Goal: Task Accomplishment & Management: Manage account settings

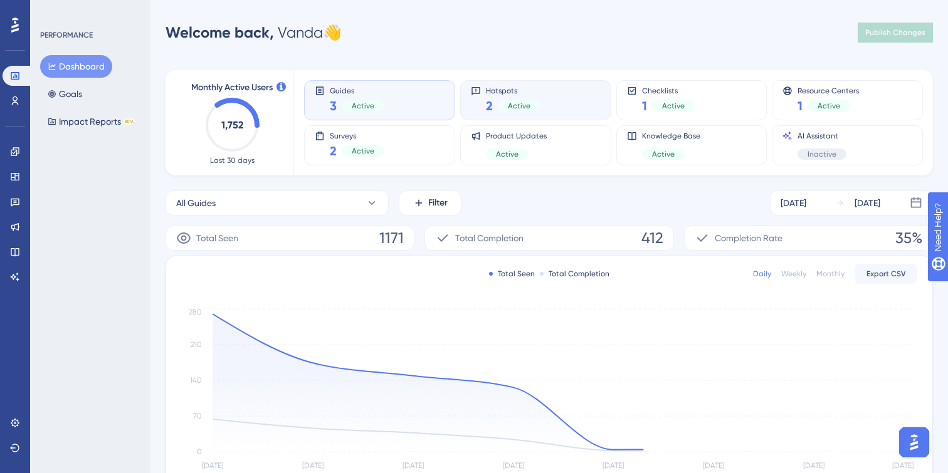
click at [567, 97] on div "Hotspots 2 Active" at bounding box center [536, 100] width 130 height 29
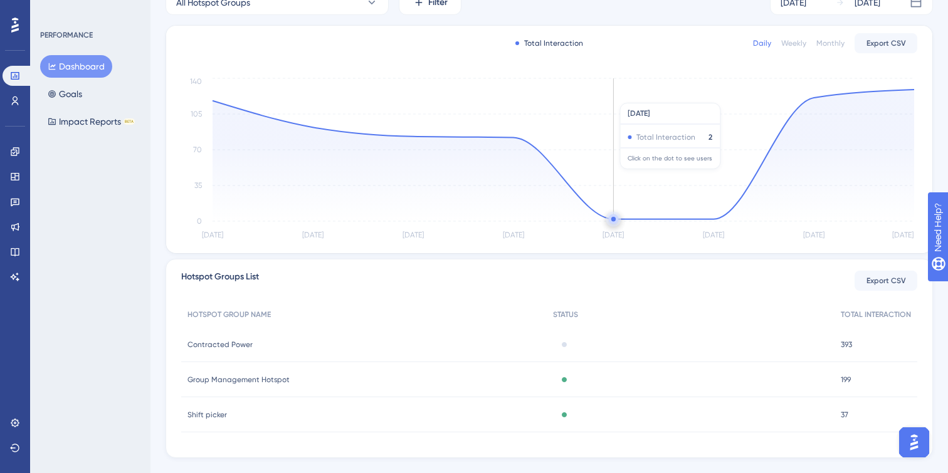
scroll to position [226, 0]
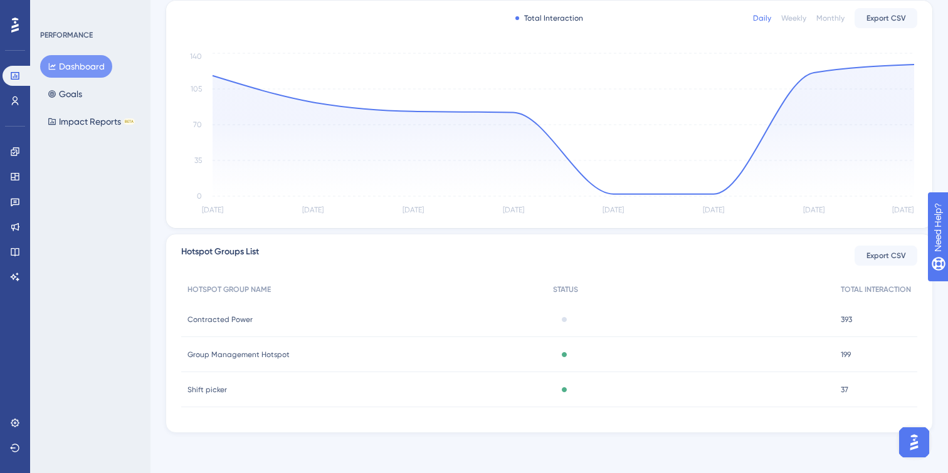
click at [572, 360] on div "Active" at bounding box center [691, 354] width 288 height 35
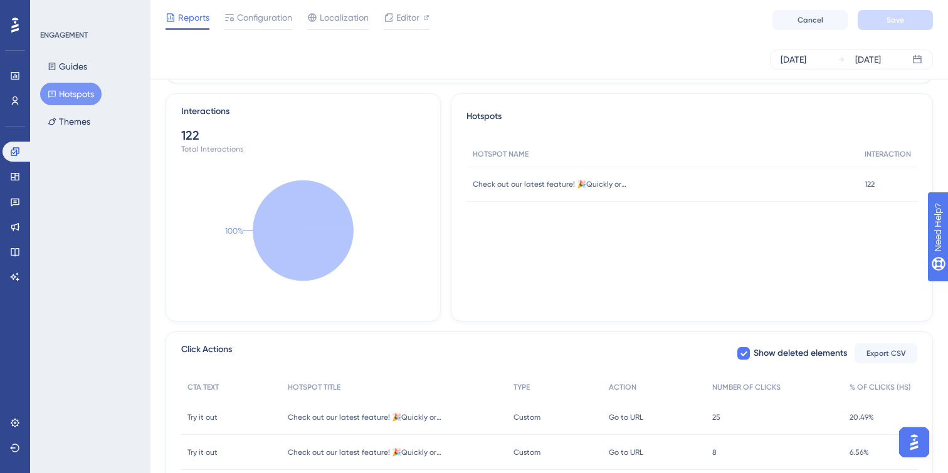
scroll to position [334, 0]
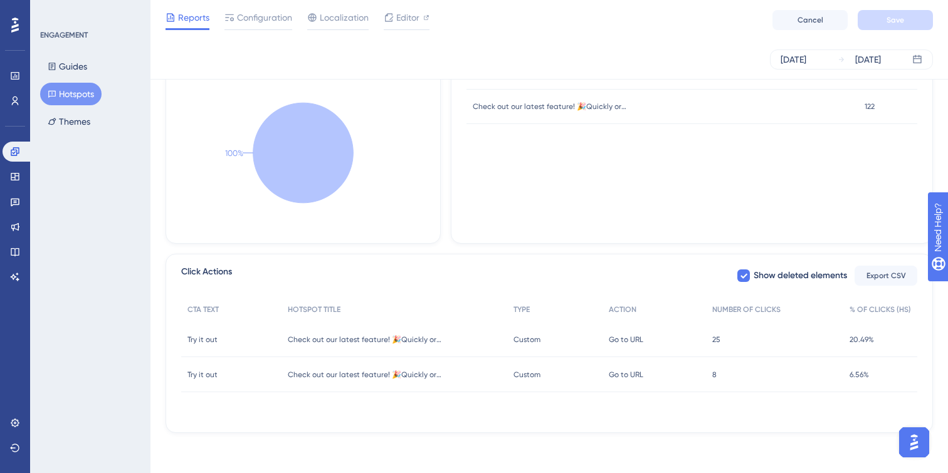
click at [676, 334] on div "Go to URL Go to URL" at bounding box center [653, 339] width 103 height 35
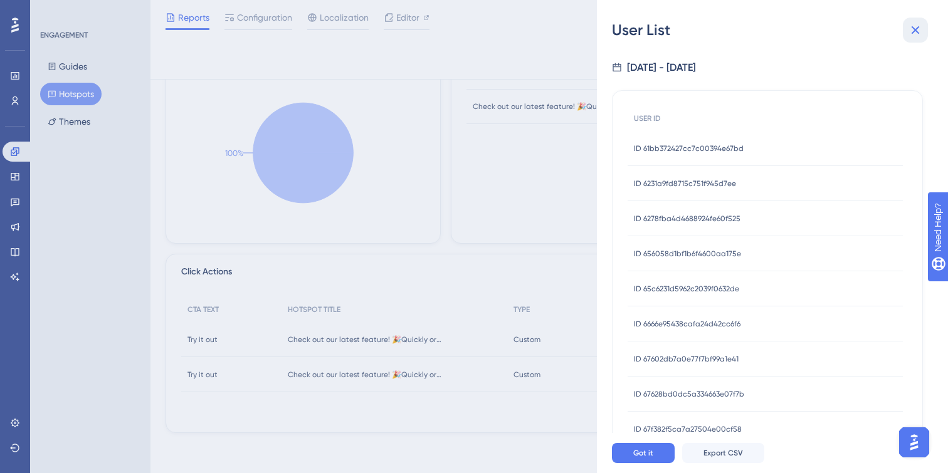
click at [913, 24] on icon at bounding box center [915, 30] width 15 height 15
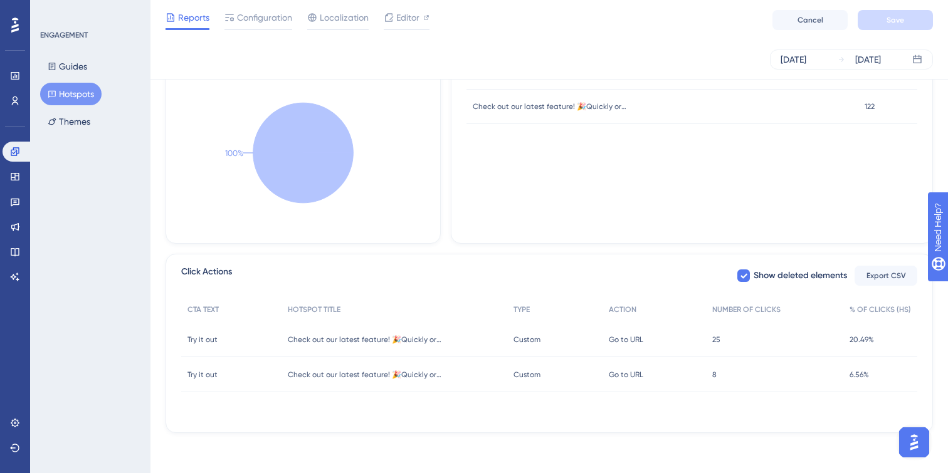
scroll to position [0, 0]
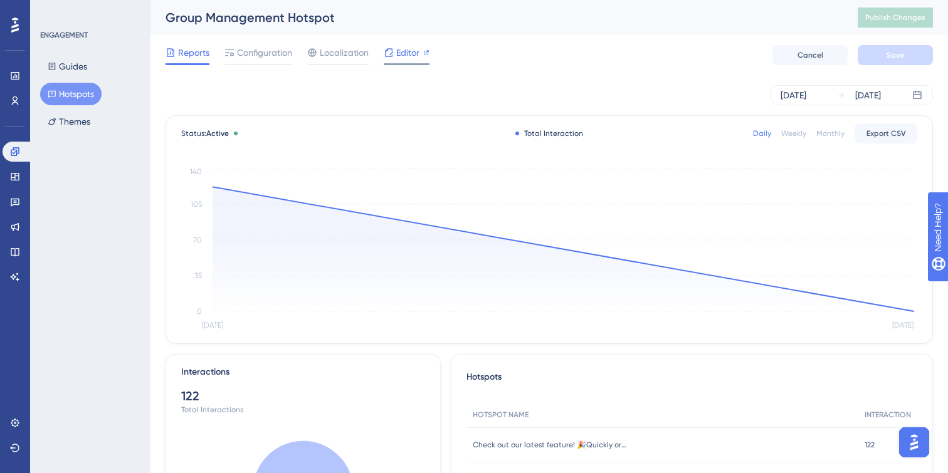
click at [413, 49] on span "Editor" at bounding box center [407, 52] width 23 height 15
click at [79, 98] on button "Hotspots" at bounding box center [70, 94] width 61 height 23
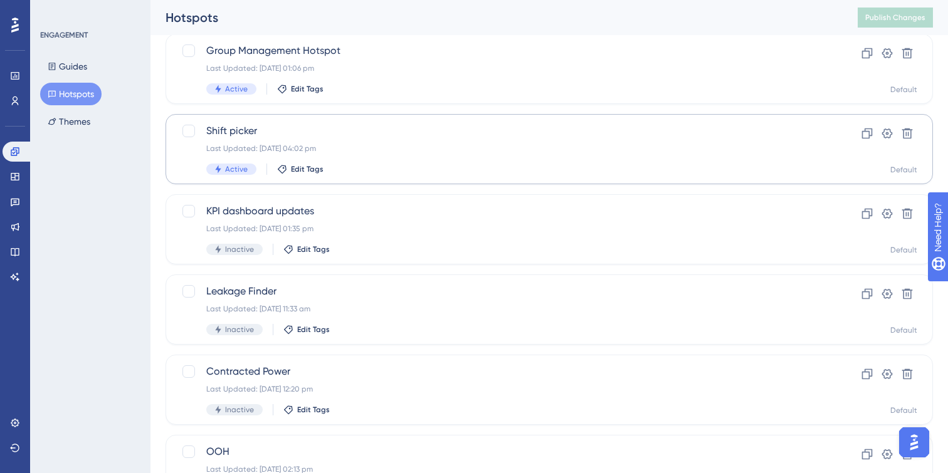
scroll to position [72, 0]
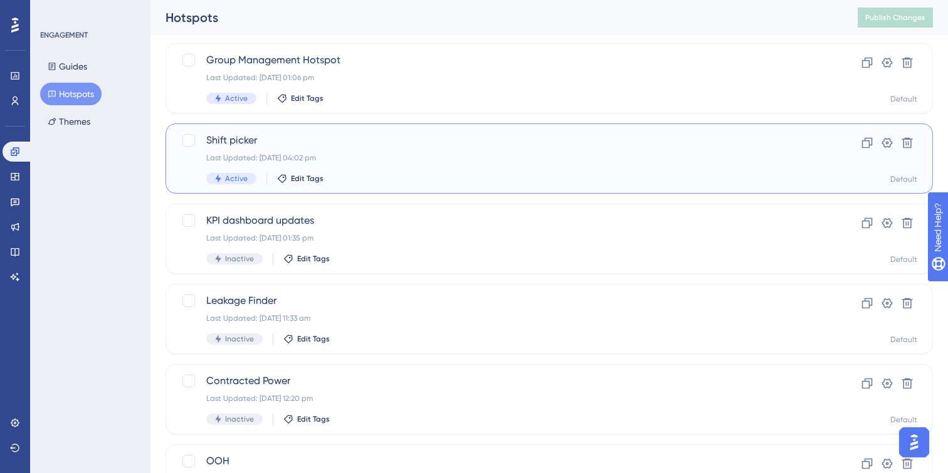
click at [423, 152] on div "Shift picker Last Updated: 21 Aug 2025 04:02 pm Active Edit Tags" at bounding box center [499, 158] width 586 height 51
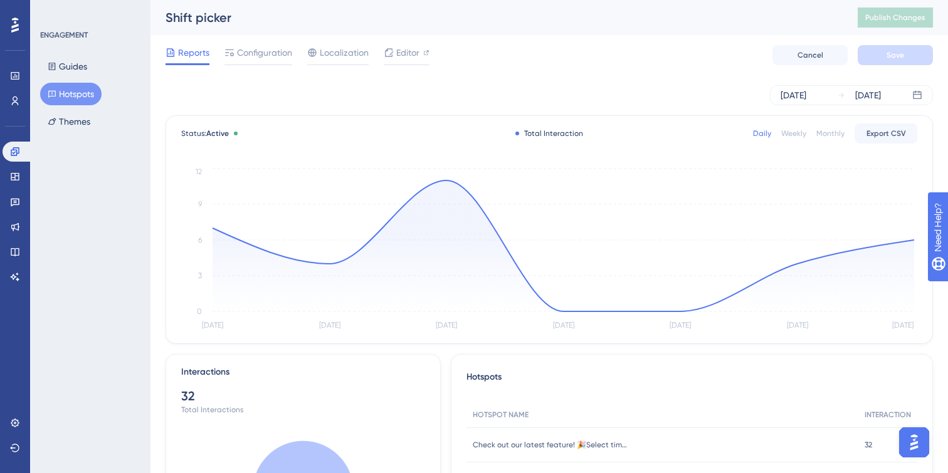
click at [76, 92] on button "Hotspots" at bounding box center [70, 94] width 61 height 23
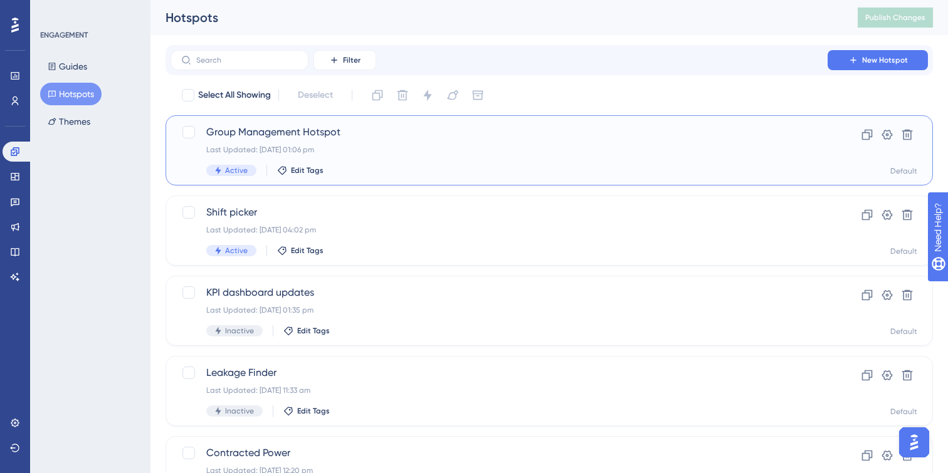
click at [386, 150] on div "Last Updated: 15 Sept 2025 01:06 pm" at bounding box center [499, 150] width 586 height 10
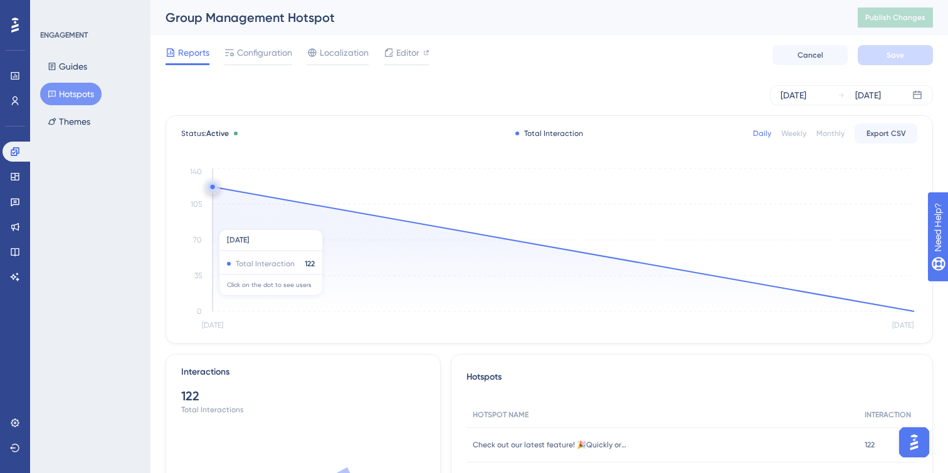
scroll to position [14, 0]
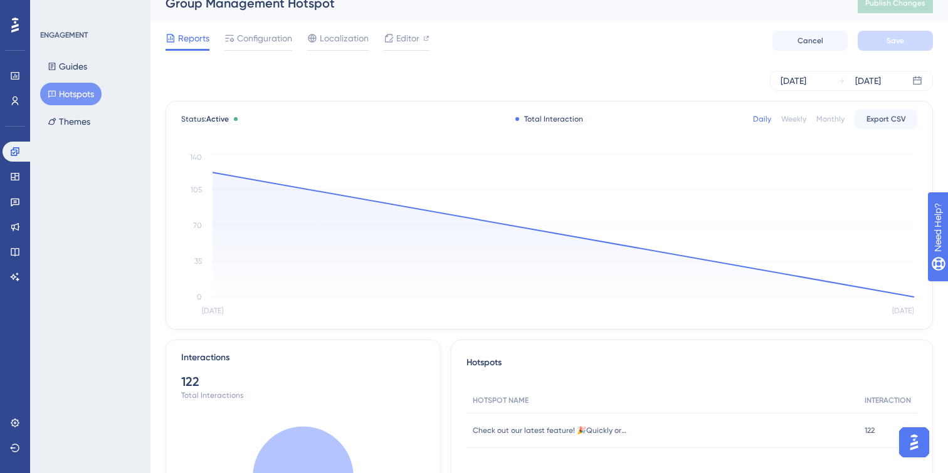
click at [801, 115] on div "Weekly" at bounding box center [793, 119] width 25 height 10
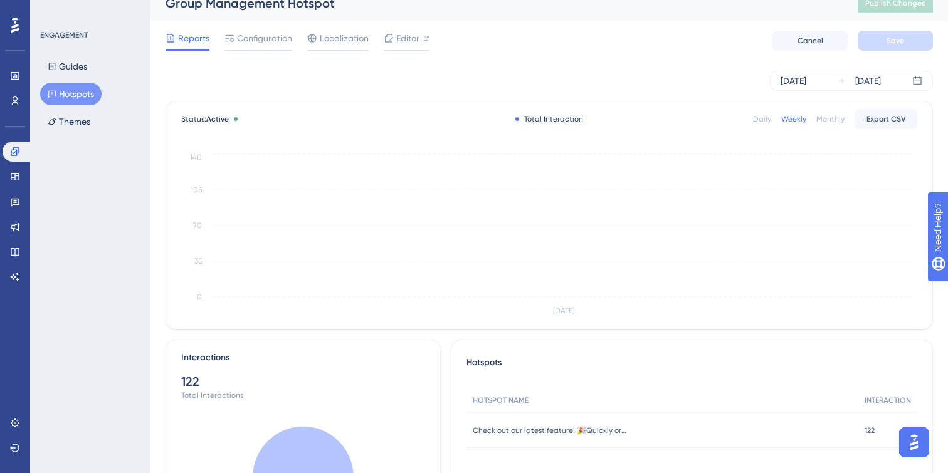
click at [824, 124] on div "Monthly" at bounding box center [830, 119] width 28 height 10
click at [764, 122] on div "Daily" at bounding box center [762, 119] width 18 height 10
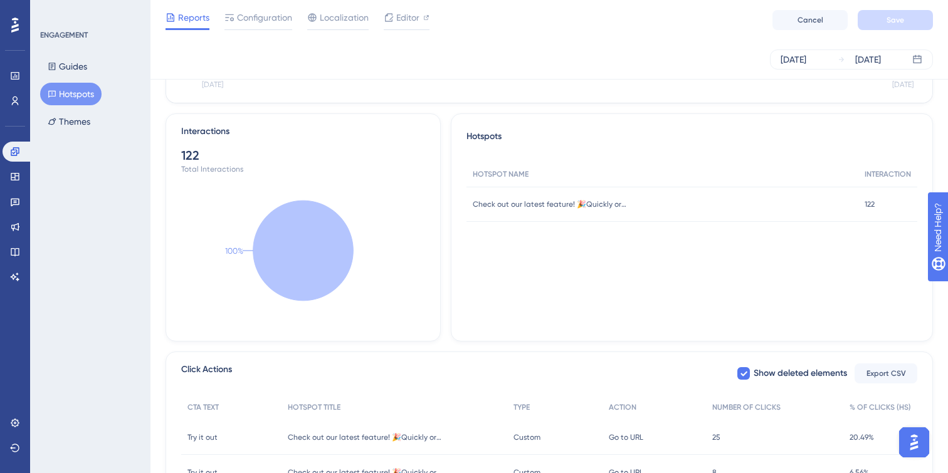
scroll to position [334, 0]
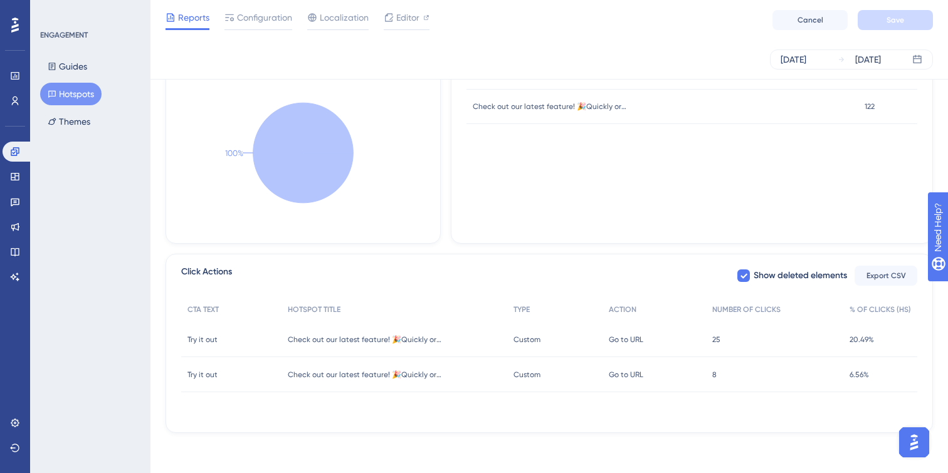
click at [532, 343] on span "Custom" at bounding box center [526, 340] width 27 height 10
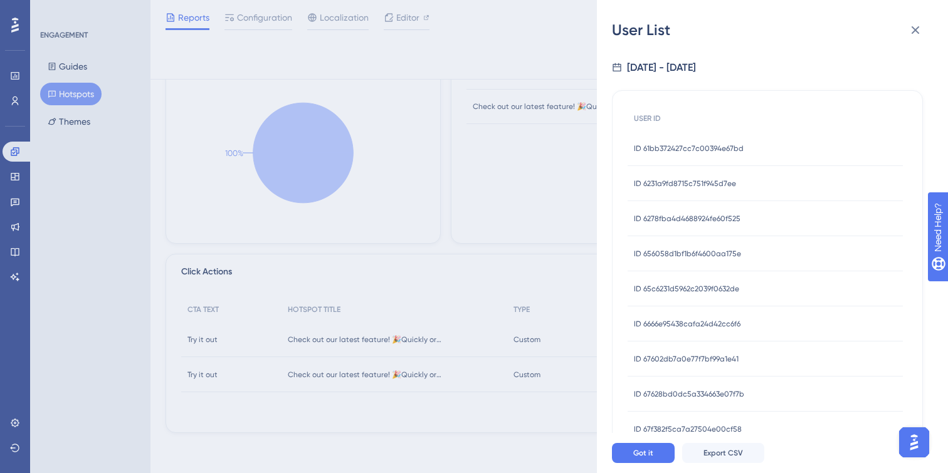
scroll to position [456, 0]
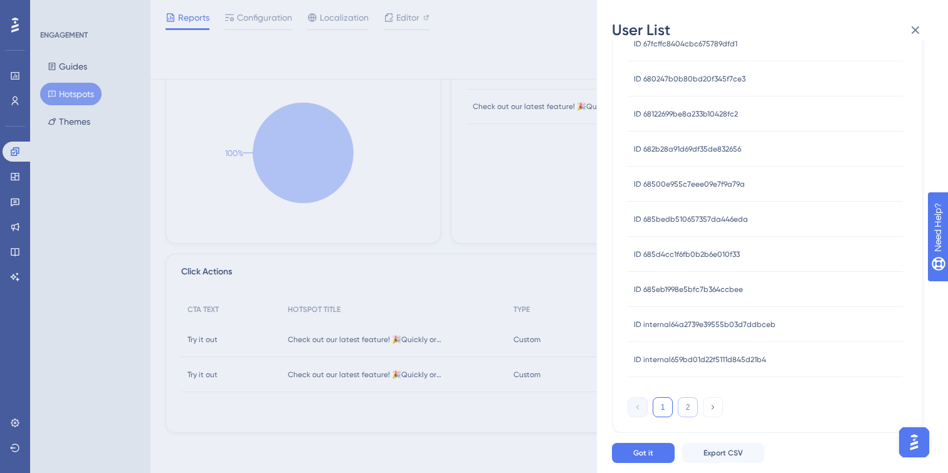
click at [686, 411] on button "2" at bounding box center [688, 407] width 20 height 20
click at [654, 454] on button "Got it" at bounding box center [643, 453] width 63 height 20
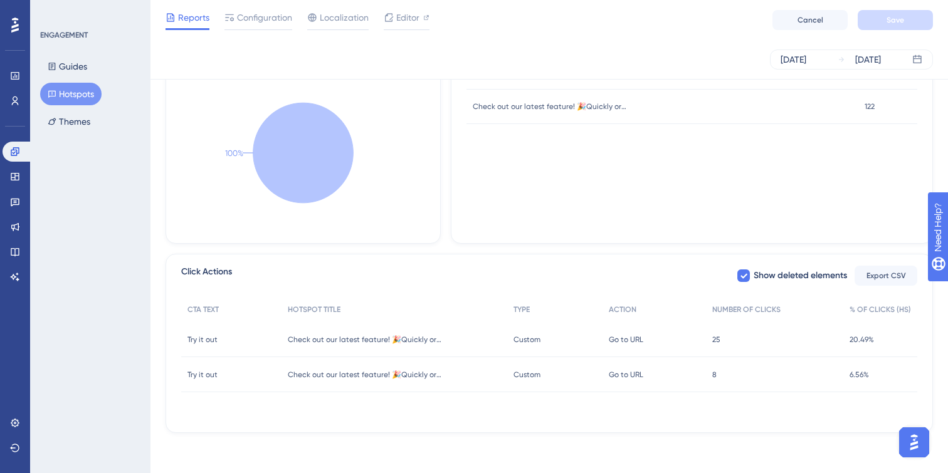
click at [624, 376] on span "Go to URL" at bounding box center [626, 375] width 34 height 10
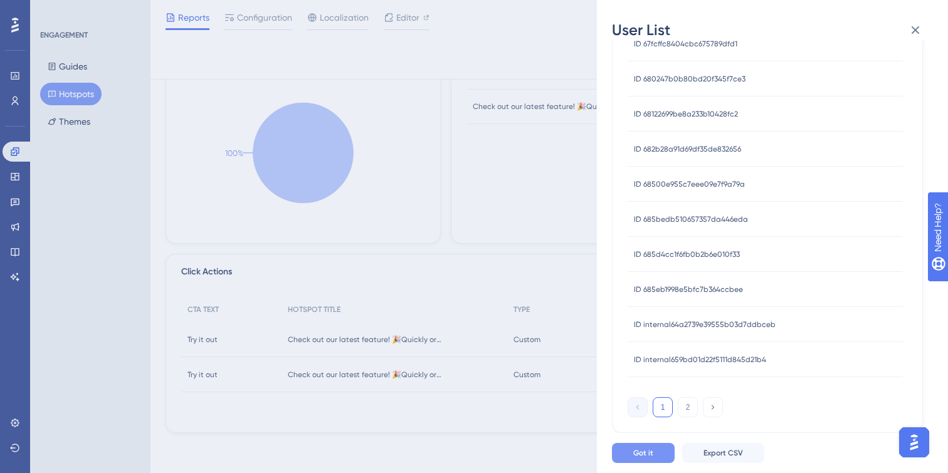
click at [652, 457] on span "Got it" at bounding box center [643, 453] width 20 height 10
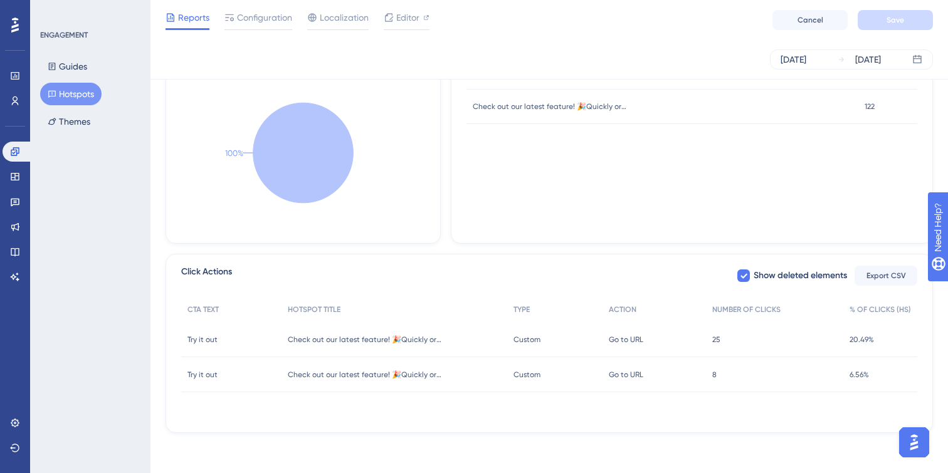
click at [646, 374] on div "Go to URL Go to URL" at bounding box center [653, 374] width 103 height 35
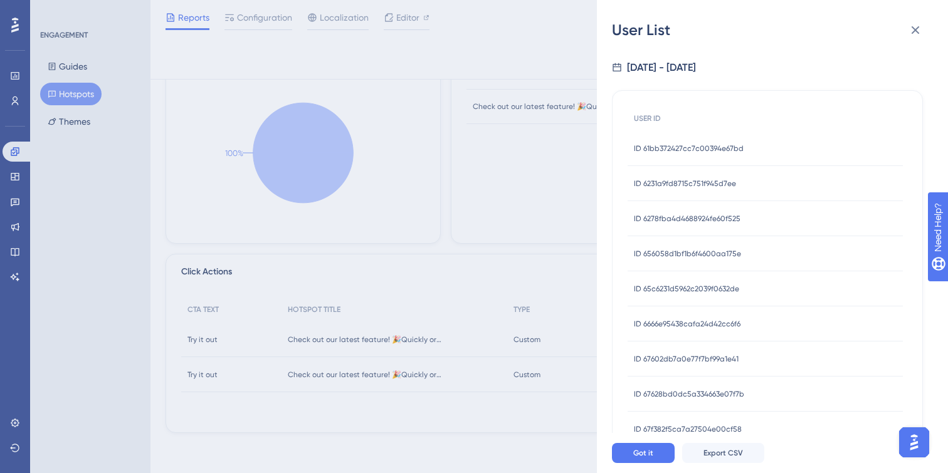
click at [560, 414] on div "User List 9/15/2025 - 9/16/2025 USER ID ID 61bb372427cc7c00394e67bd ID 61bb3724…" at bounding box center [474, 236] width 948 height 473
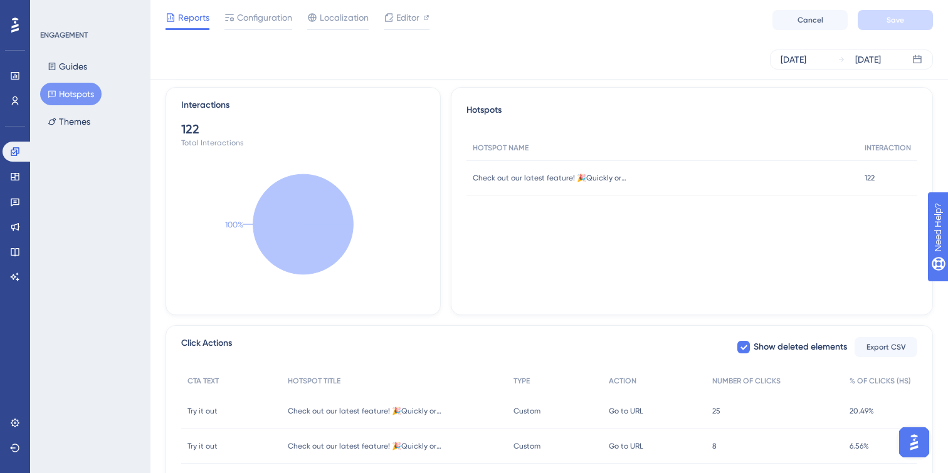
scroll to position [0, 0]
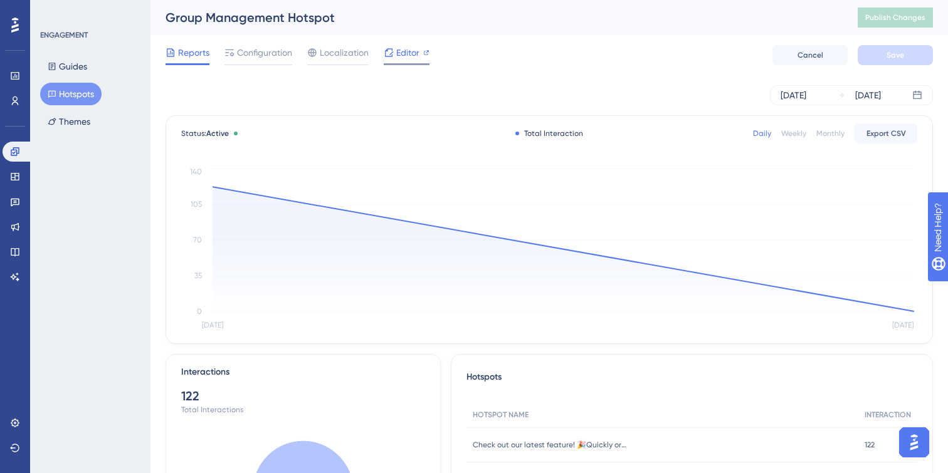
click at [394, 52] on div "Editor" at bounding box center [407, 52] width 46 height 15
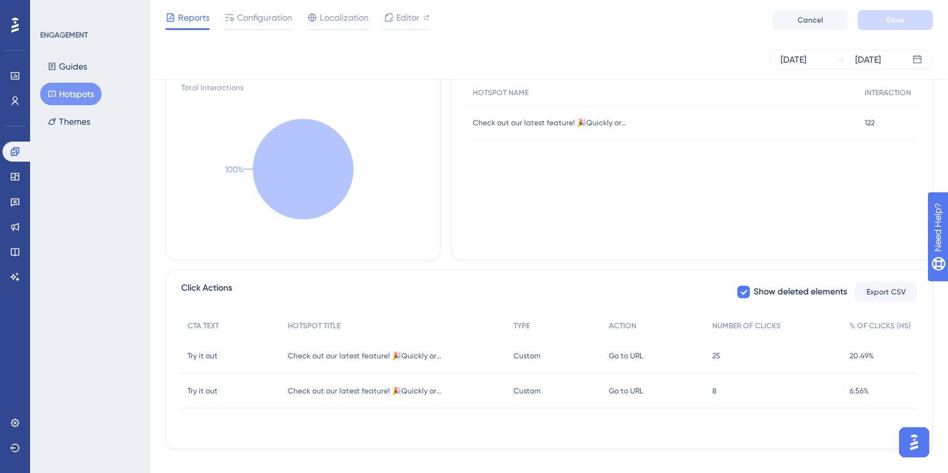
scroll to position [316, 0]
click at [744, 285] on div "Show deleted elements Export CSV" at bounding box center [826, 293] width 181 height 23
click at [744, 297] on icon at bounding box center [744, 293] width 8 height 10
click at [740, 292] on div at bounding box center [743, 293] width 13 height 13
checkbox input "true"
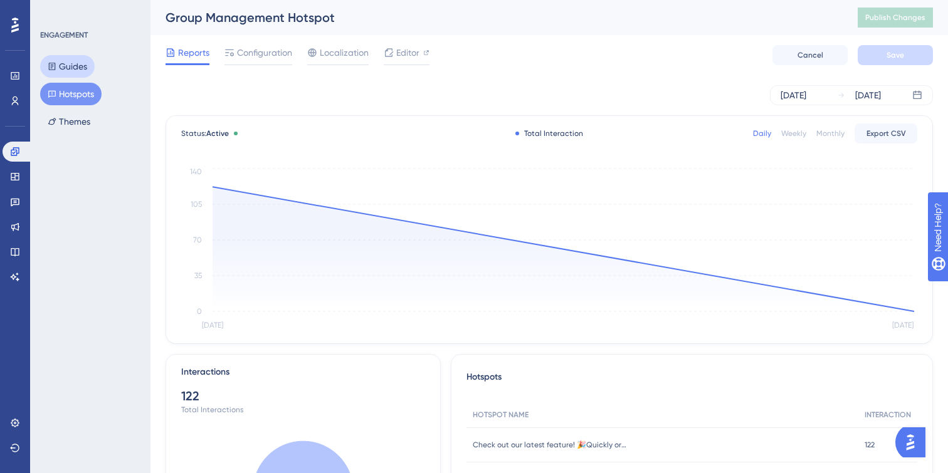
click at [66, 71] on button "Guides" at bounding box center [67, 66] width 55 height 23
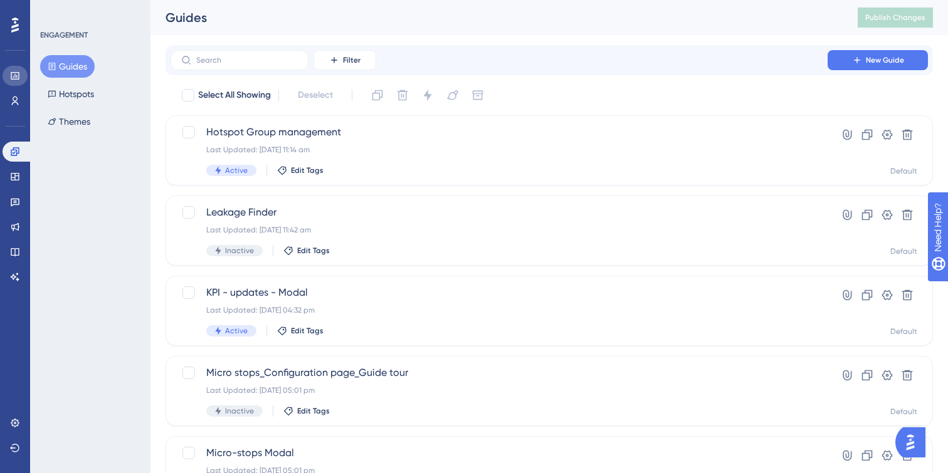
click at [14, 78] on icon at bounding box center [15, 76] width 10 height 10
